Goal: Task Accomplishment & Management: Manage account settings

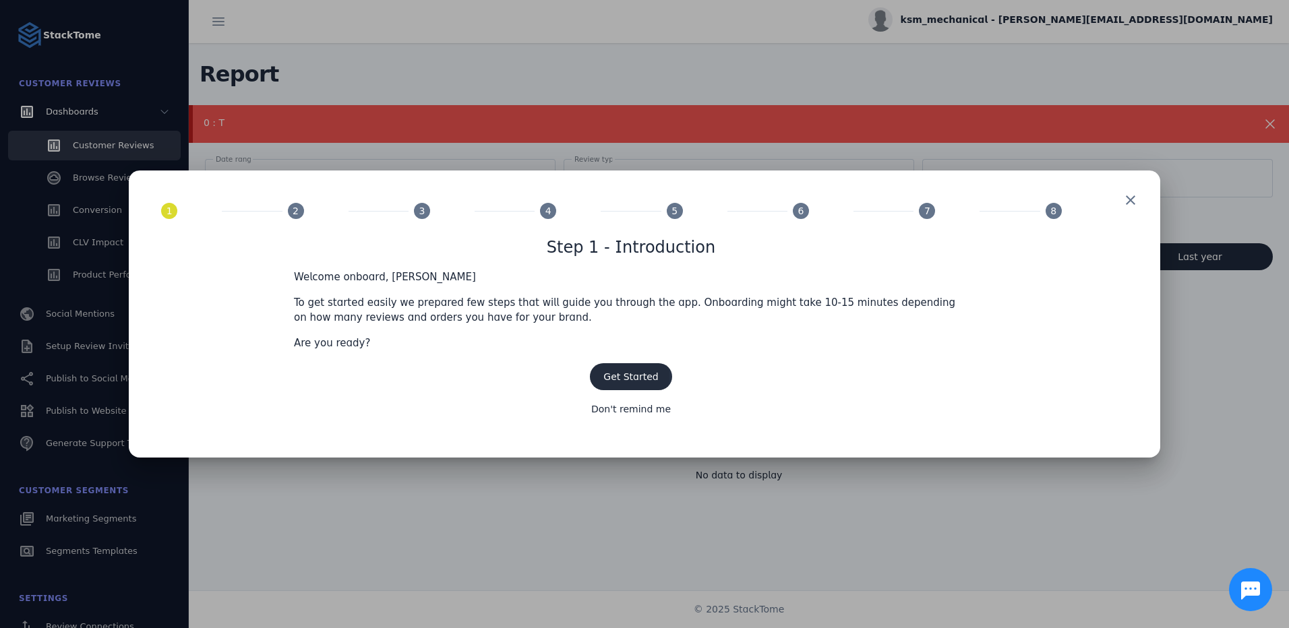
click at [632, 377] on span "Get Started" at bounding box center [631, 377] width 55 height 11
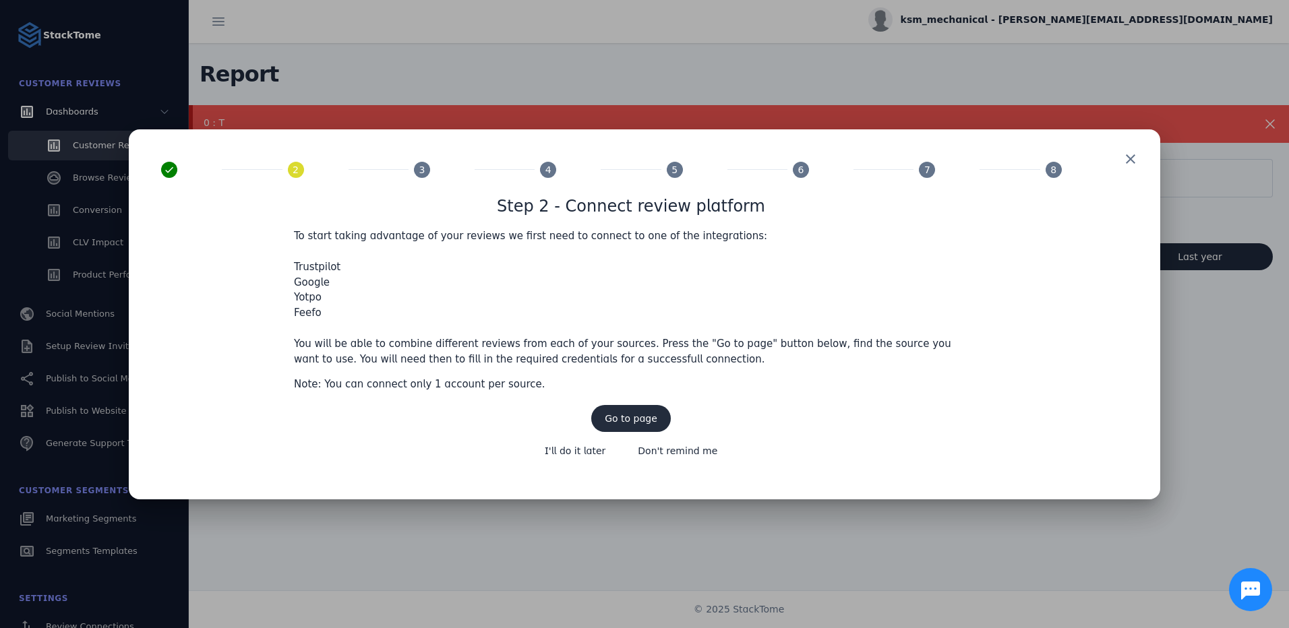
click at [643, 421] on span "Go to page" at bounding box center [631, 418] width 53 height 9
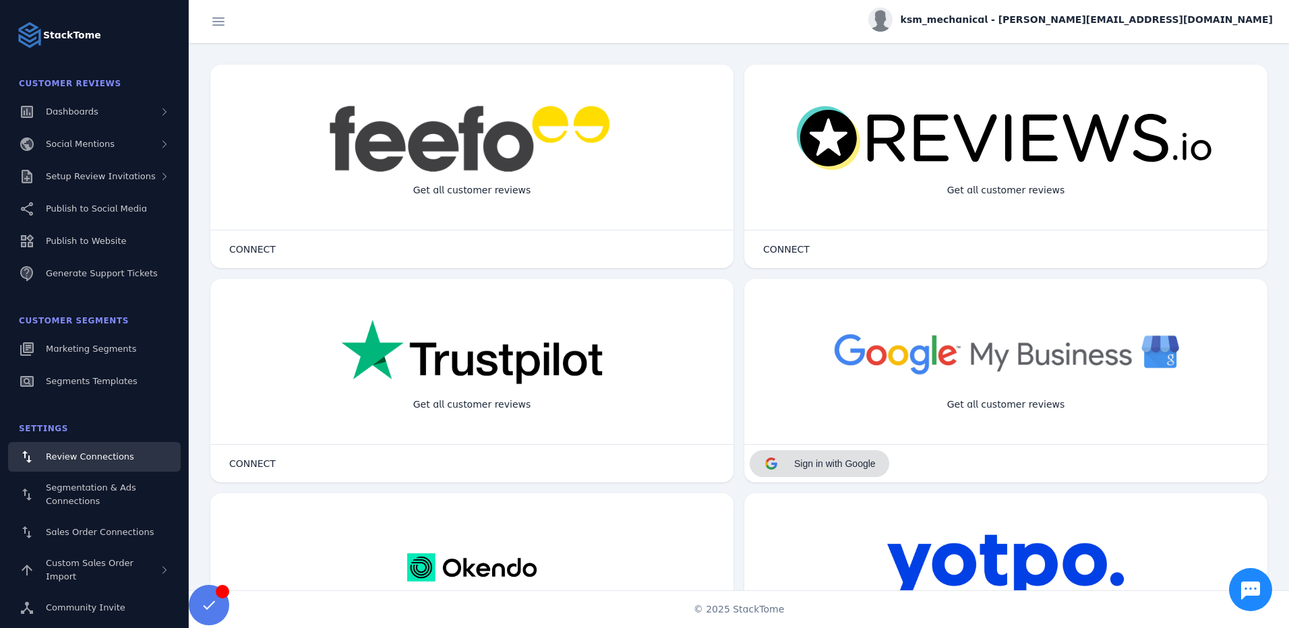
click at [846, 464] on span "Sign in with Google" at bounding box center [835, 464] width 82 height 11
